Goal: Information Seeking & Learning: Check status

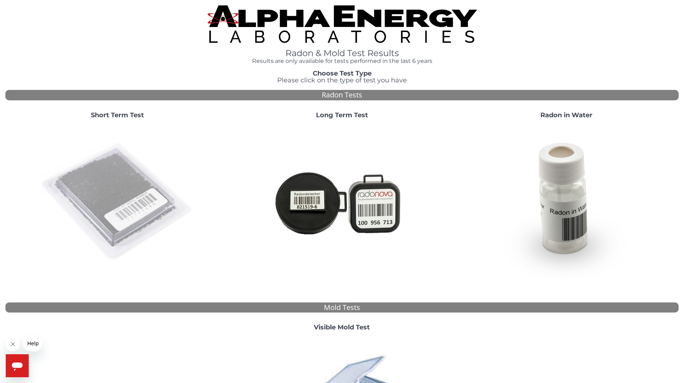
click at [113, 184] on img at bounding box center [117, 202] width 154 height 154
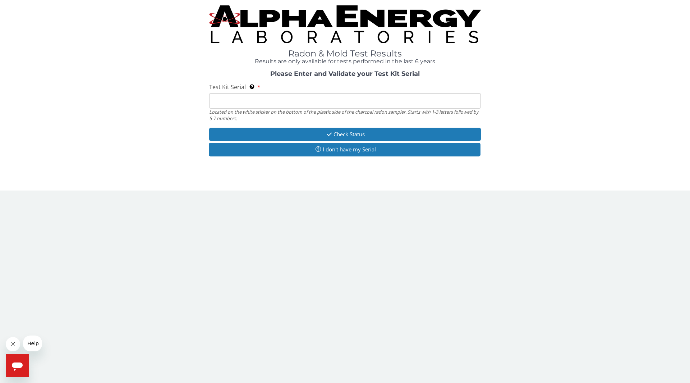
click at [218, 102] on input "Test Kit Serial Located on the white sticker on the bottom of the plastic side …" at bounding box center [345, 100] width 272 height 15
paste input "11839683"
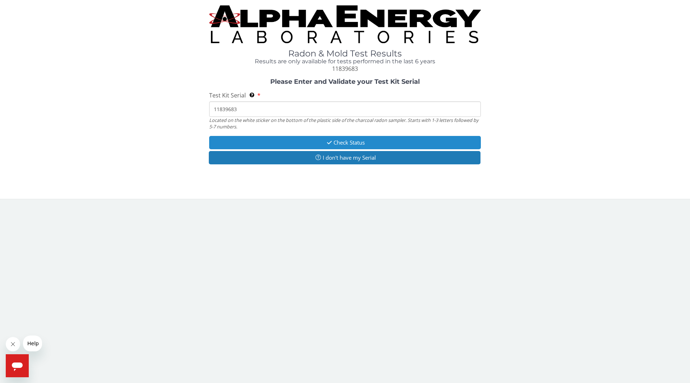
type input "11839683"
click at [296, 142] on button "Check Status" at bounding box center [345, 142] width 272 height 13
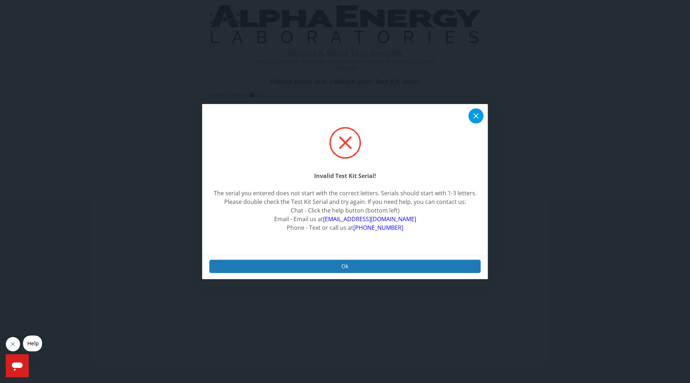
click at [472, 116] on icon at bounding box center [476, 115] width 9 height 9
